Goal: Transaction & Acquisition: Purchase product/service

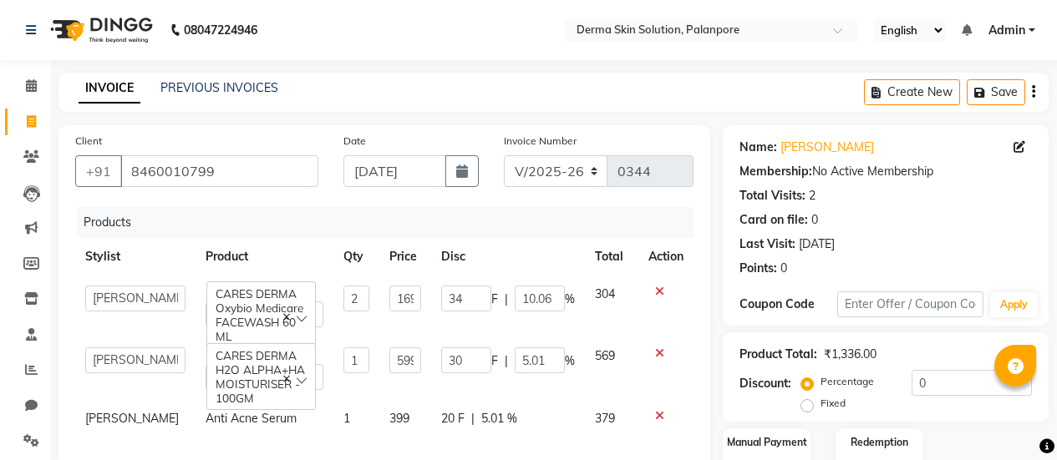
select select "8167"
select select "77004"
select select "product"
select select "77004"
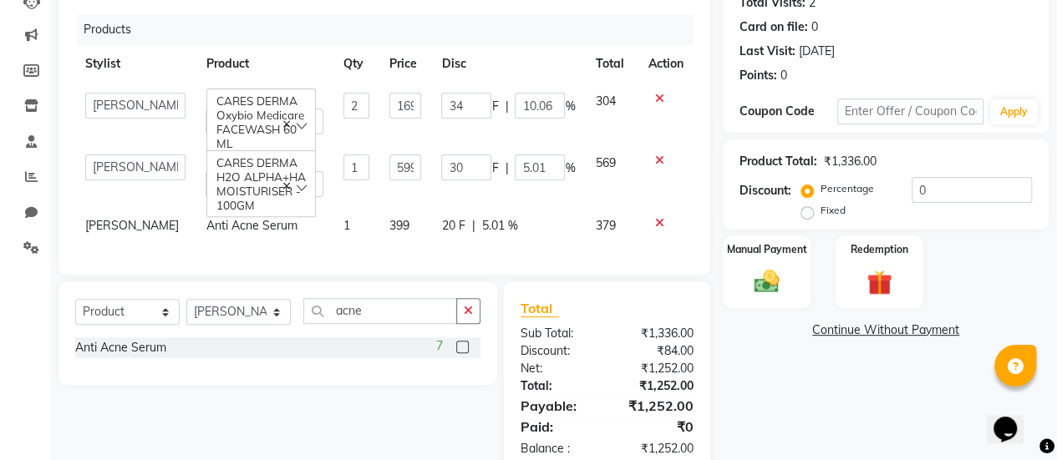
scroll to position [246, 0]
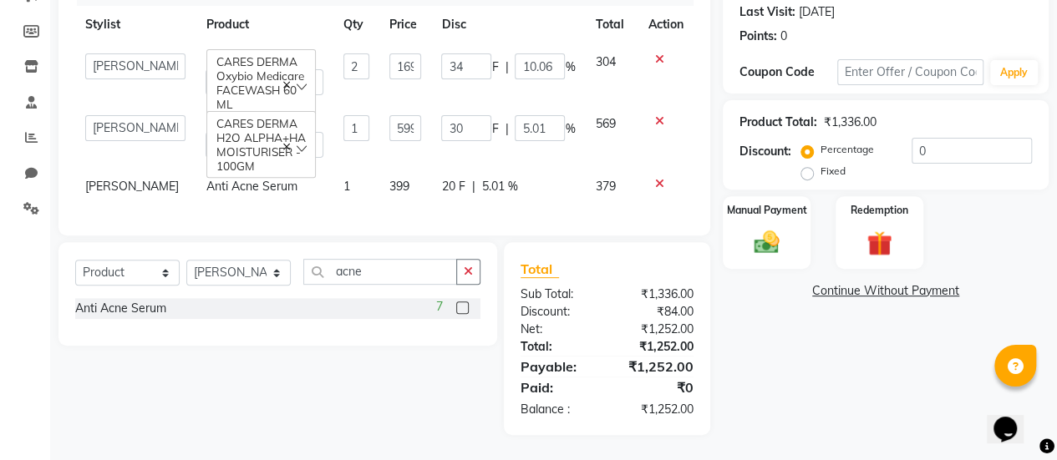
click at [887, 265] on div "Name: [PERSON_NAME] Membership: No Active Membership Total Visits: 2 Card on fi…" at bounding box center [892, 164] width 338 height 542
click at [869, 282] on link "Continue Without Payment" at bounding box center [885, 291] width 319 height 18
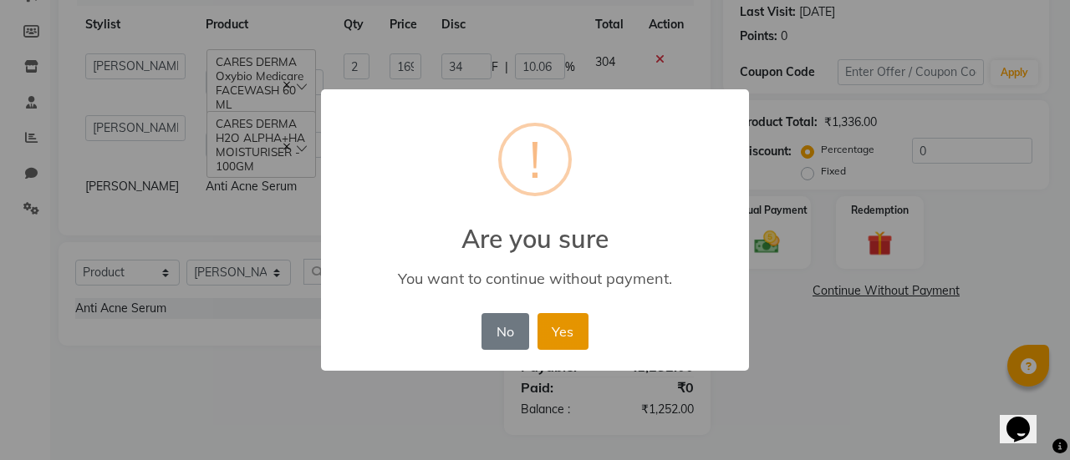
click at [569, 335] on button "Yes" at bounding box center [562, 331] width 51 height 37
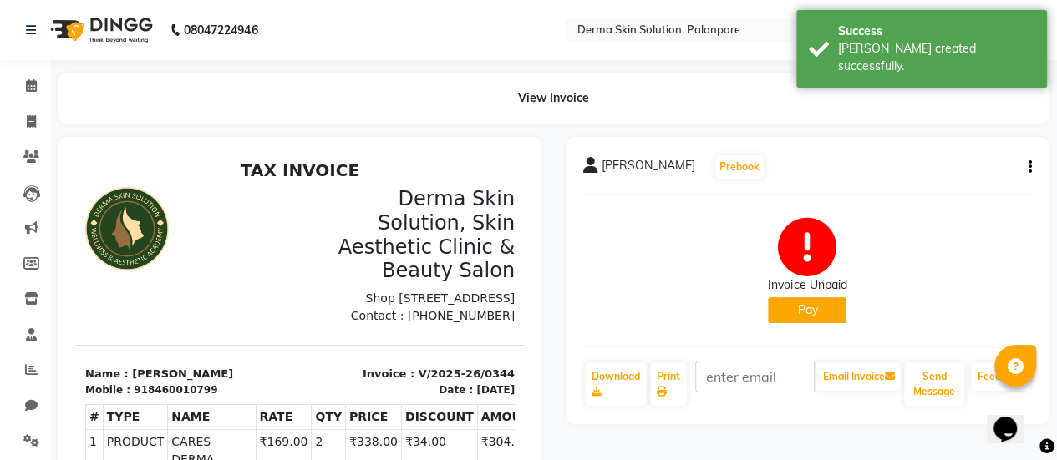
click at [799, 307] on button "Pay" at bounding box center [807, 311] width 79 height 26
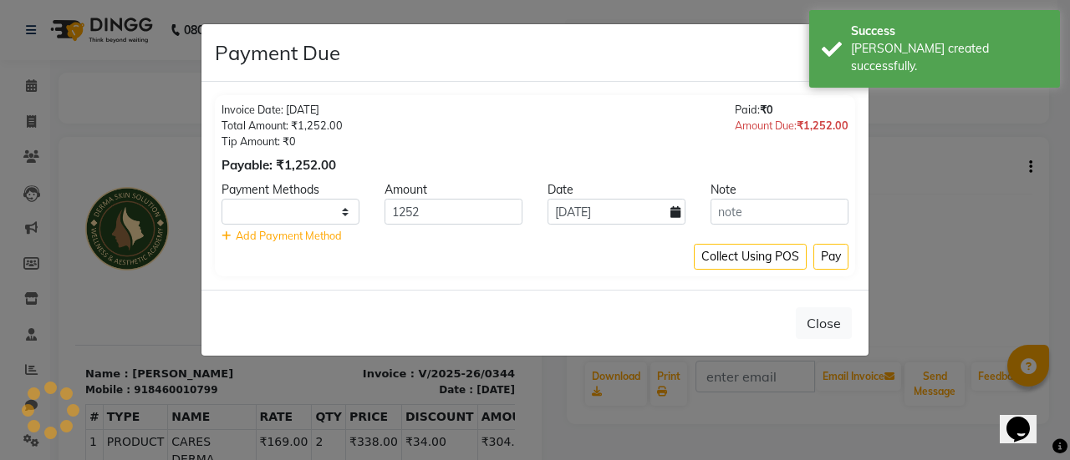
select select "1"
click at [837, 251] on button "Pay" at bounding box center [830, 257] width 35 height 26
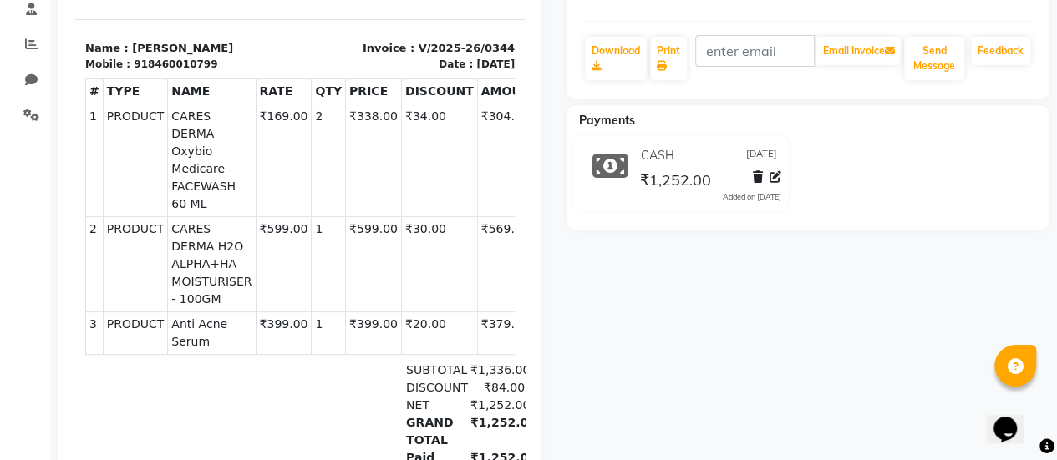
scroll to position [1, 0]
